Goal: Task Accomplishment & Management: Use online tool/utility

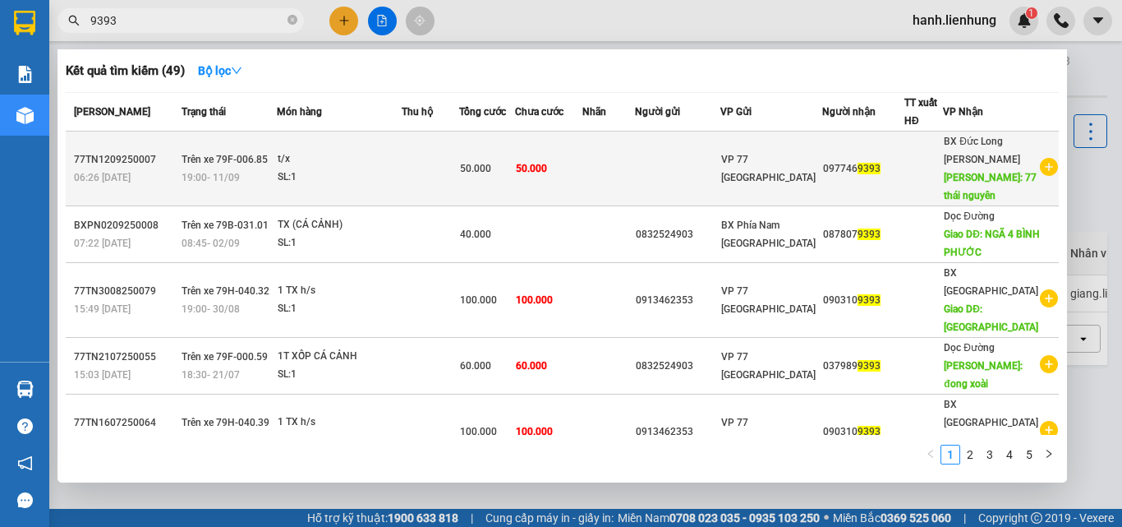
type input "9393"
click at [616, 173] on td at bounding box center [609, 168] width 53 height 75
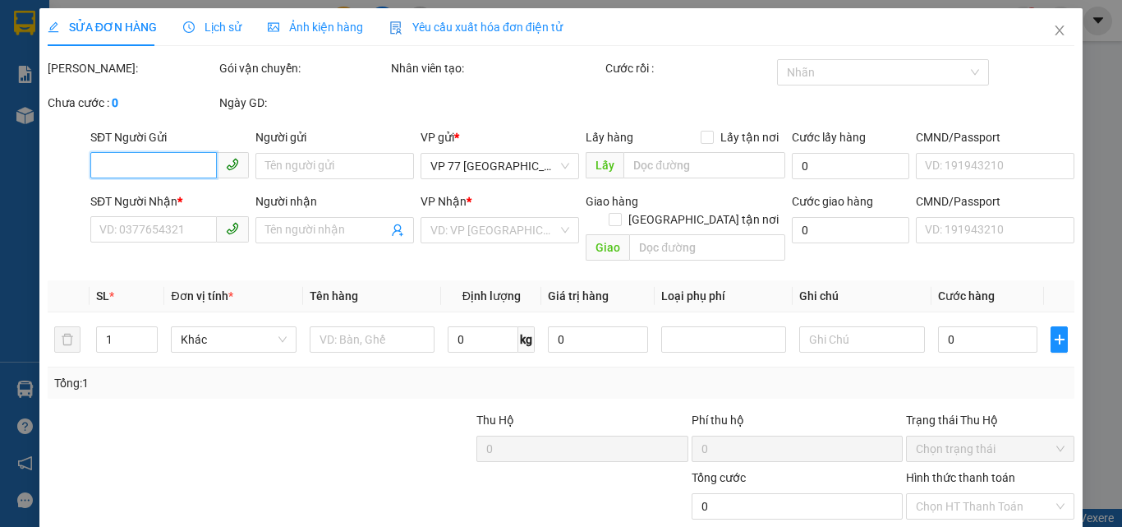
type input "0977469393"
type input "77 [GEOGRAPHIC_DATA]"
type input "50.000"
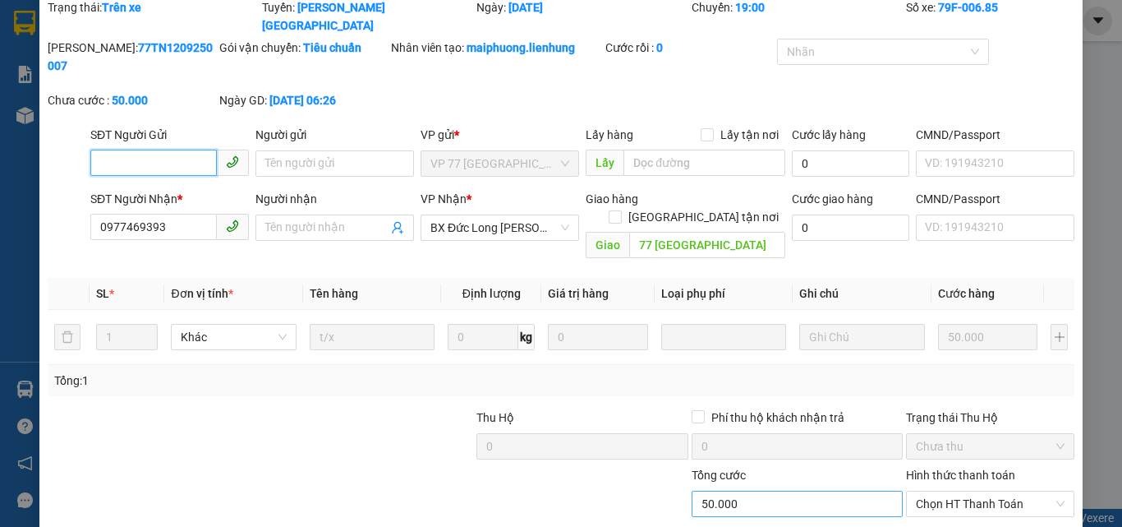
scroll to position [107, 0]
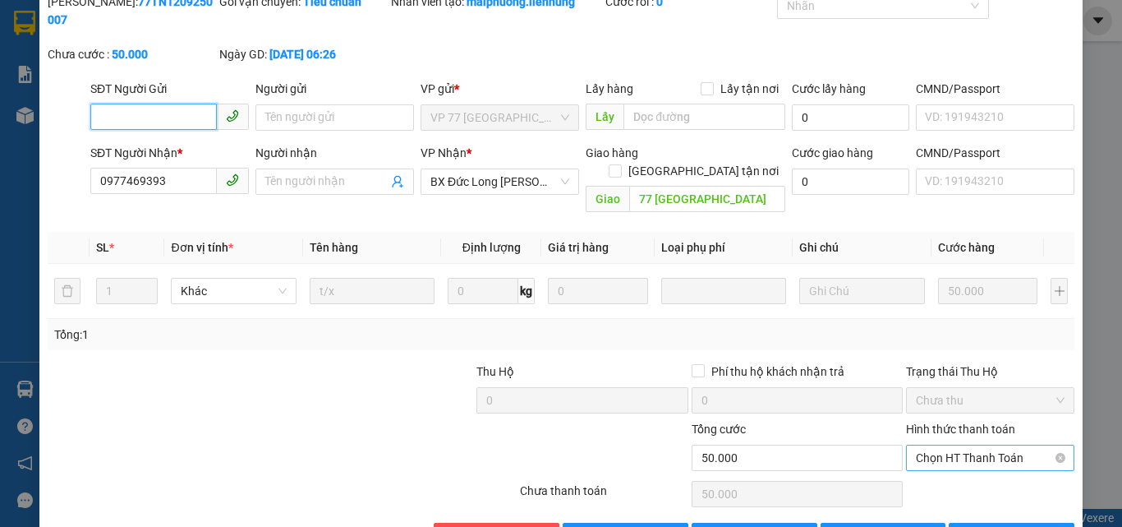
click at [982, 445] on span "Chọn HT Thanh Toán" at bounding box center [990, 457] width 149 height 25
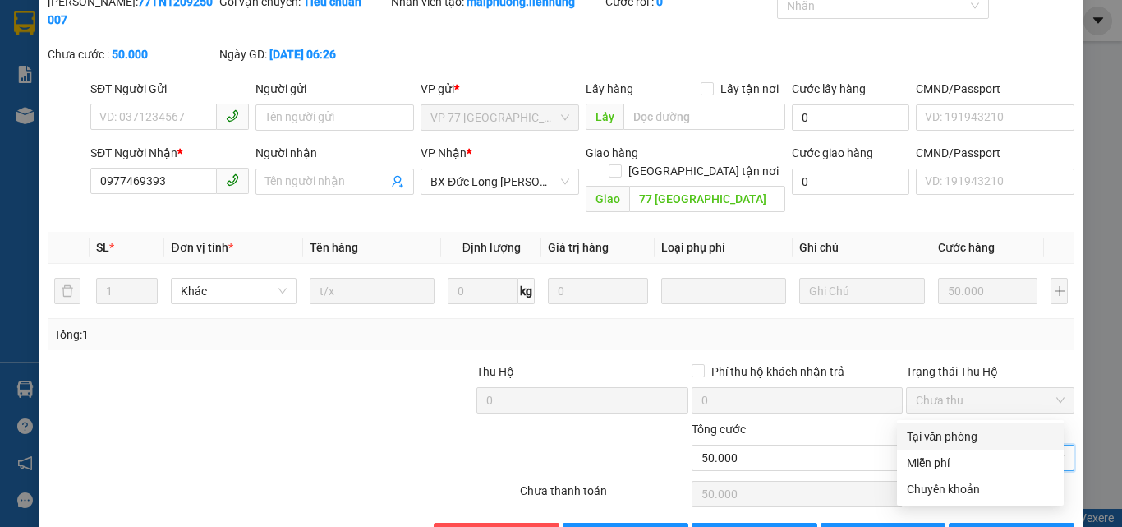
click at [986, 437] on div "Tại văn phòng" at bounding box center [980, 436] width 147 height 18
type input "0"
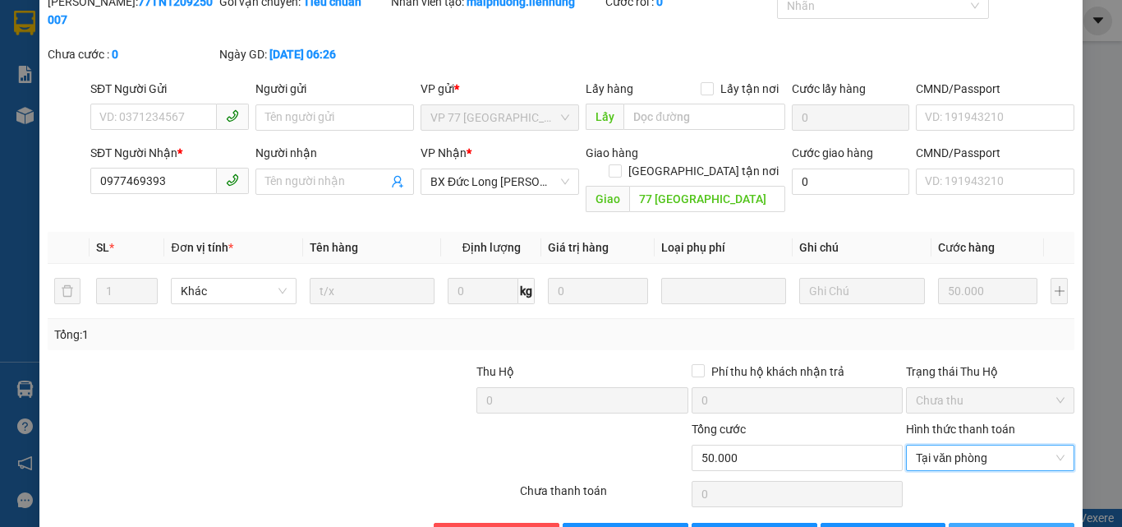
click at [1003, 526] on span "[PERSON_NAME] và In" at bounding box center [1037, 536] width 115 height 18
